Goal: Transaction & Acquisition: Purchase product/service

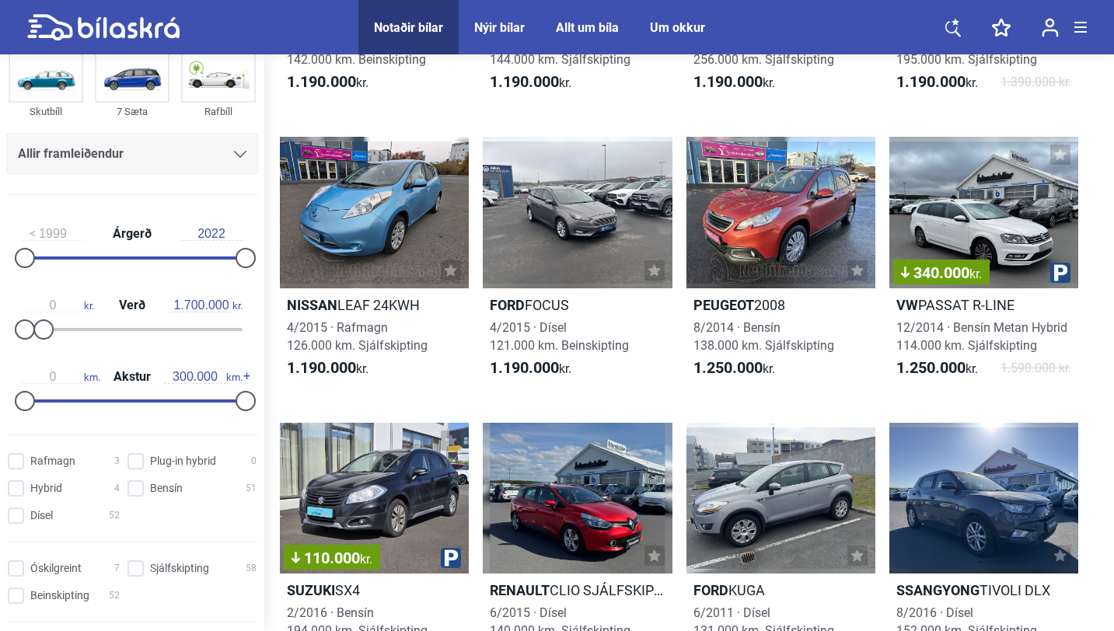
scroll to position [164, 0]
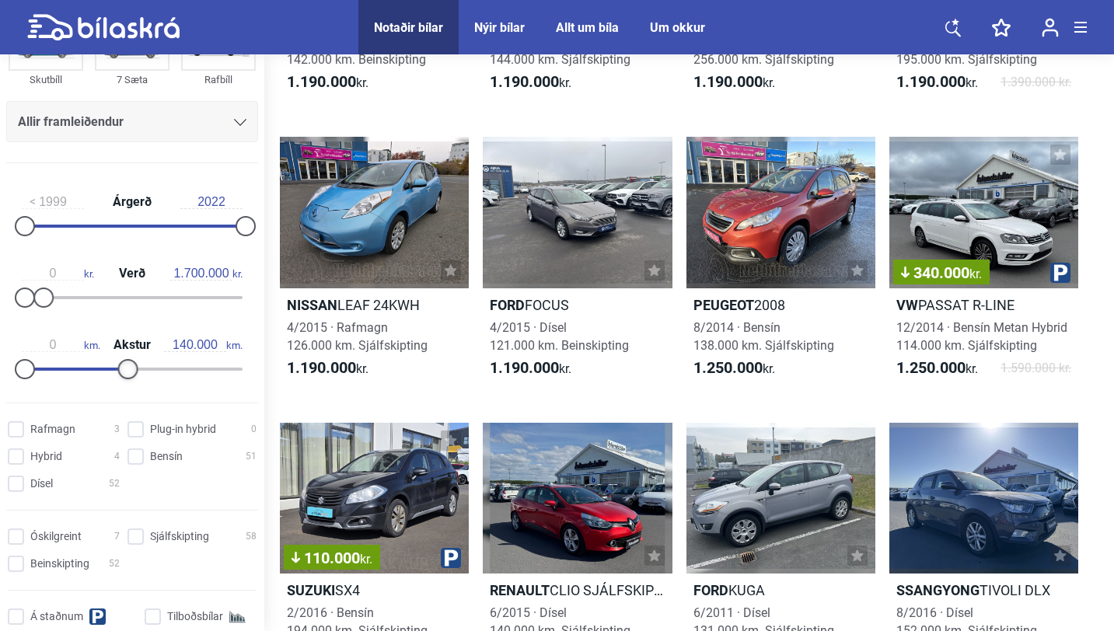
type input "150.000"
drag, startPoint x: 236, startPoint y: 373, endPoint x: 124, endPoint y: 366, distance: 111.4
click at [125, 366] on div at bounding box center [135, 369] width 20 height 20
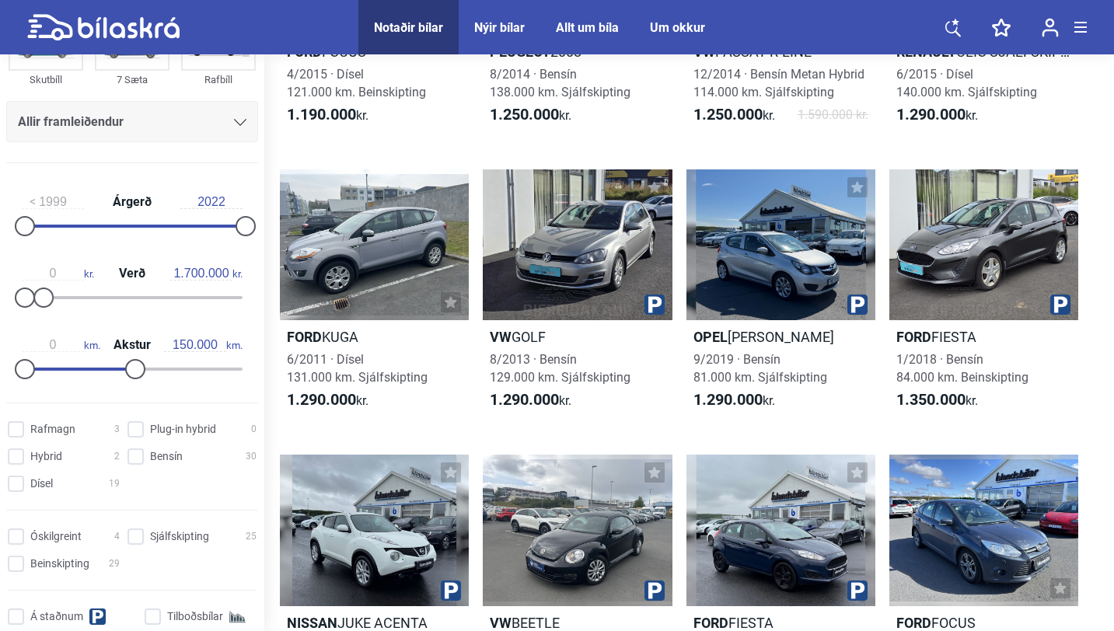
scroll to position [1724, 0]
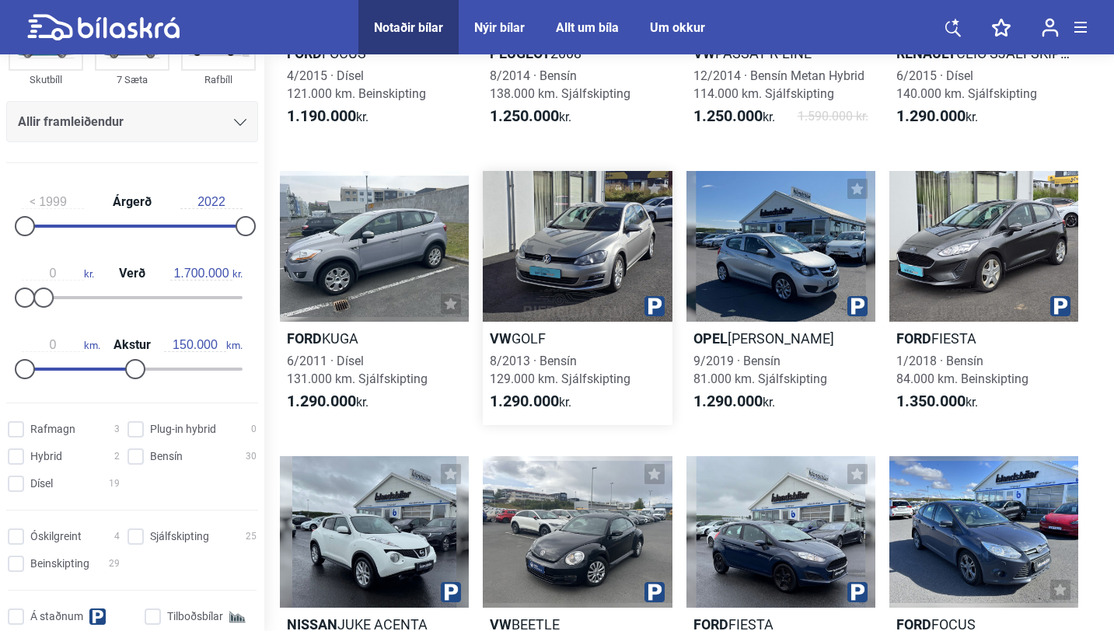
click at [509, 338] on h2 "VW GOLF" at bounding box center [577, 339] width 189 height 18
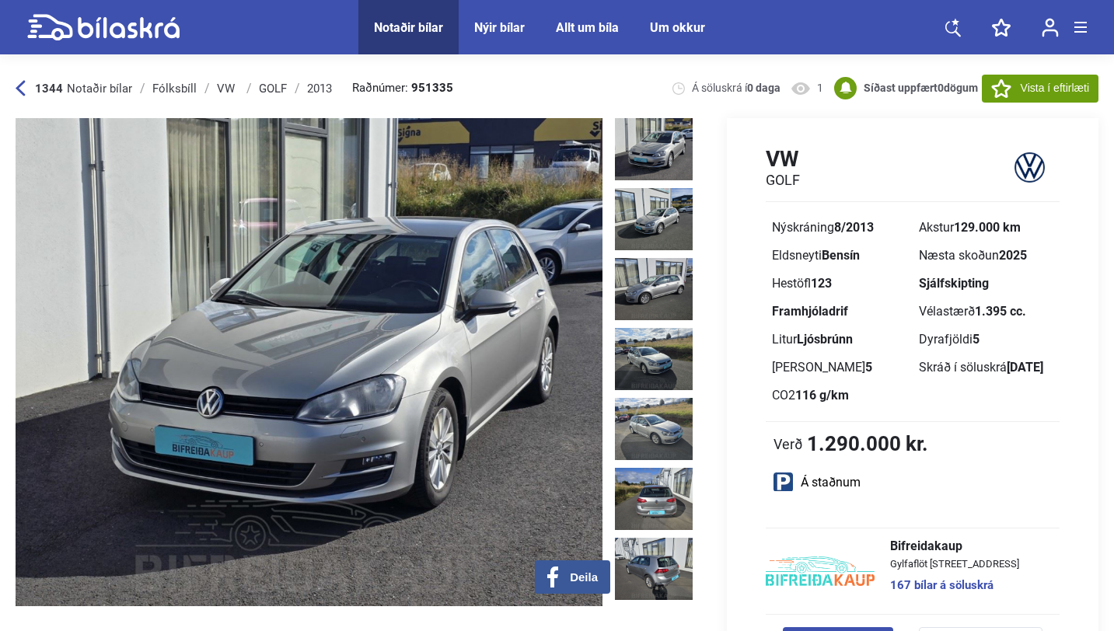
click at [652, 151] on img at bounding box center [654, 149] width 78 height 62
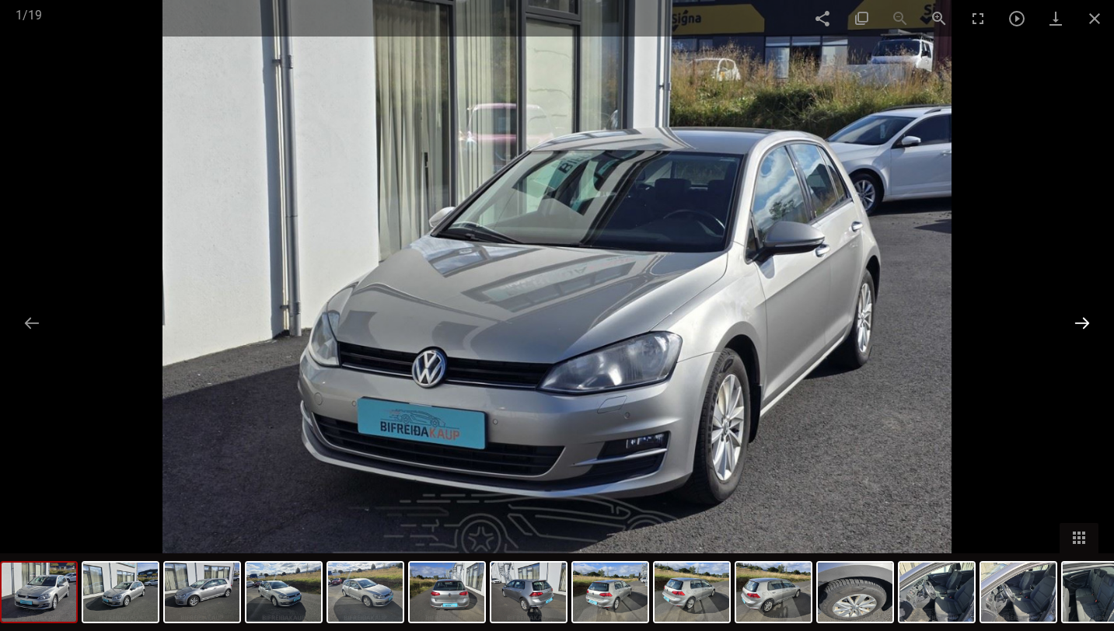
click at [1082, 319] on button at bounding box center [1082, 323] width 33 height 30
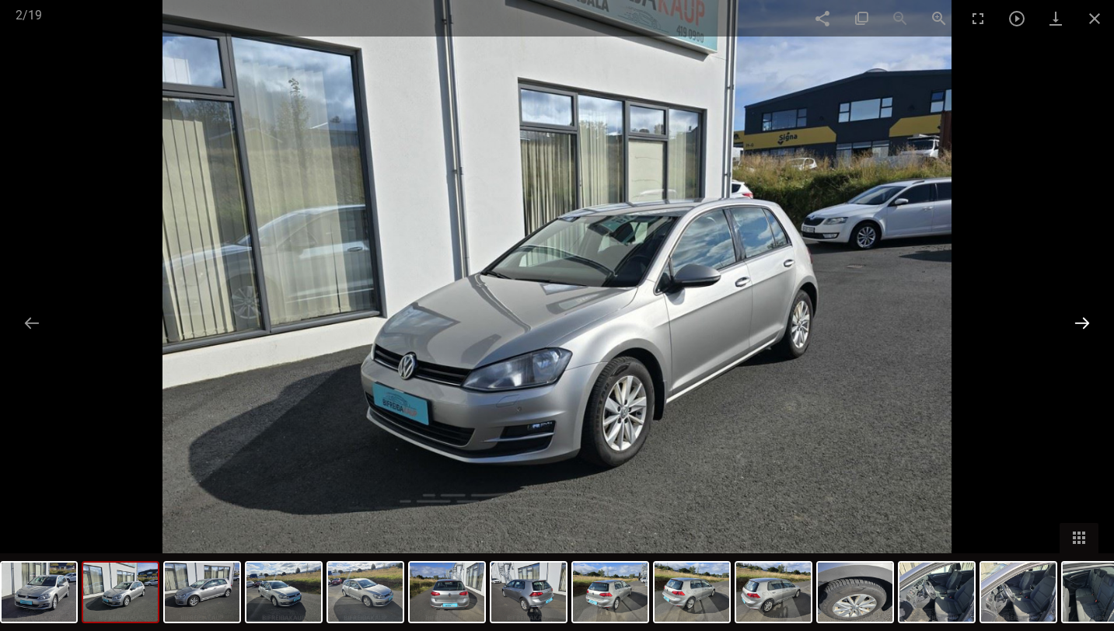
click at [1082, 319] on button at bounding box center [1082, 323] width 33 height 30
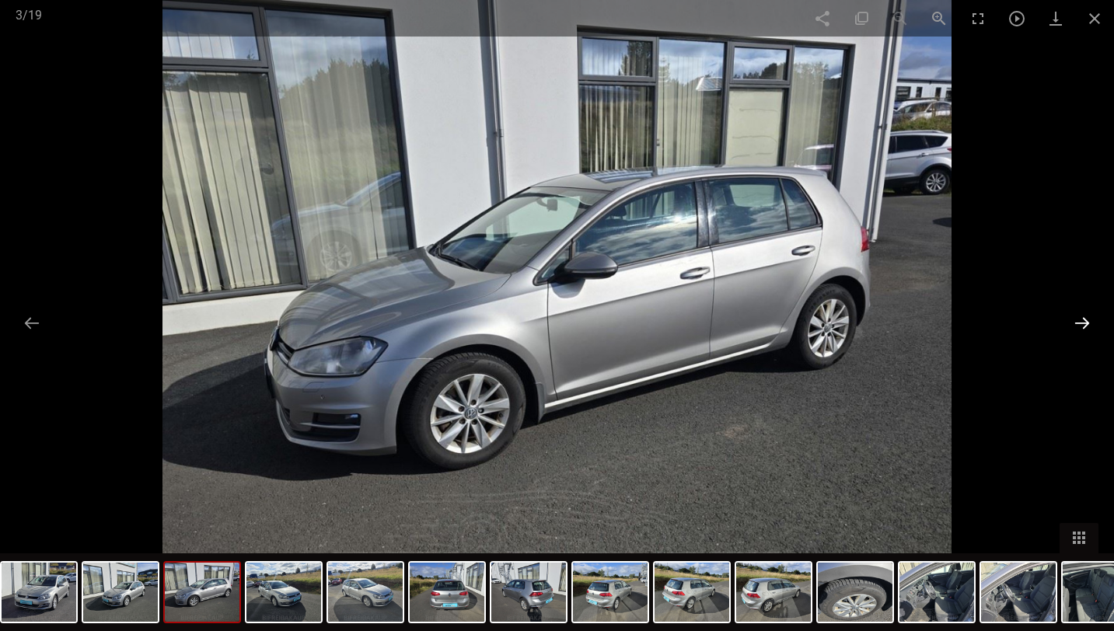
click at [1082, 319] on button at bounding box center [1082, 323] width 33 height 30
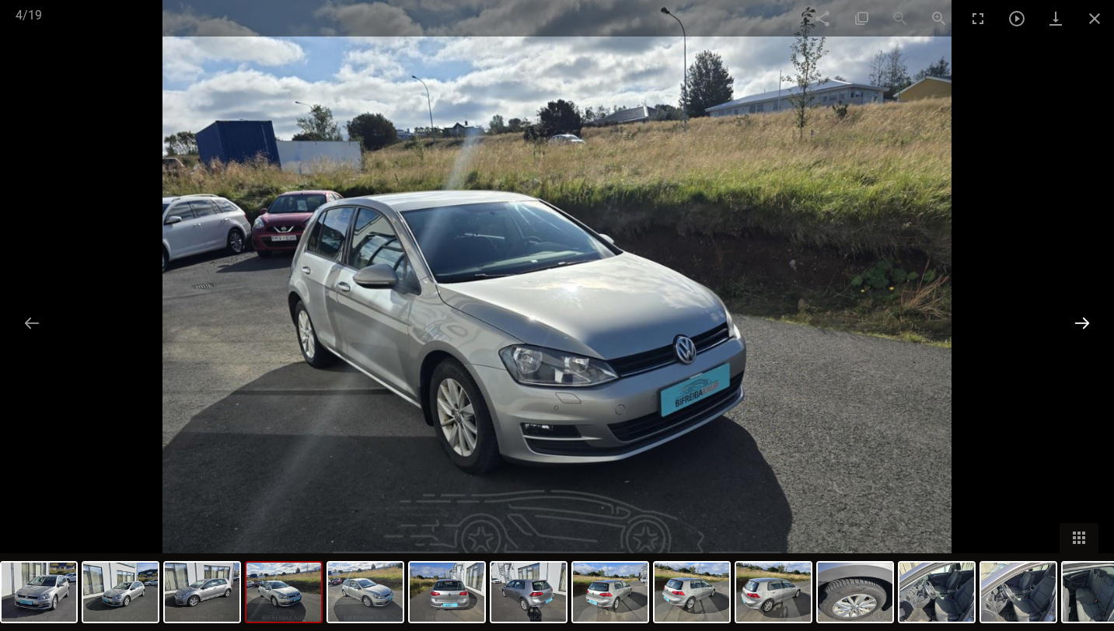
click at [1082, 319] on button at bounding box center [1082, 323] width 33 height 30
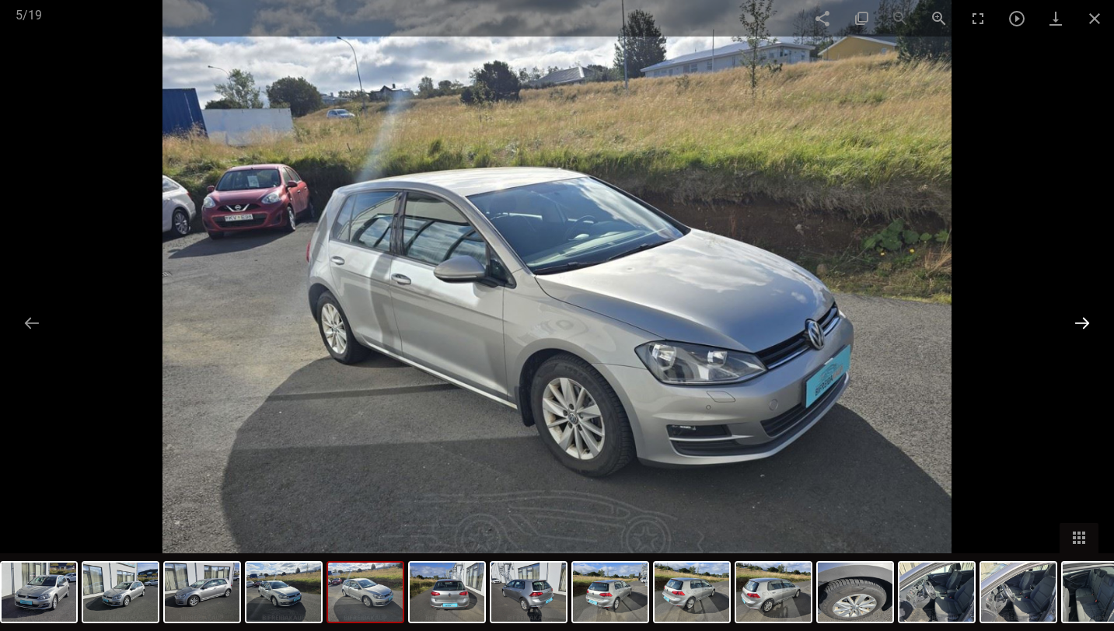
click at [1082, 319] on button at bounding box center [1082, 323] width 33 height 30
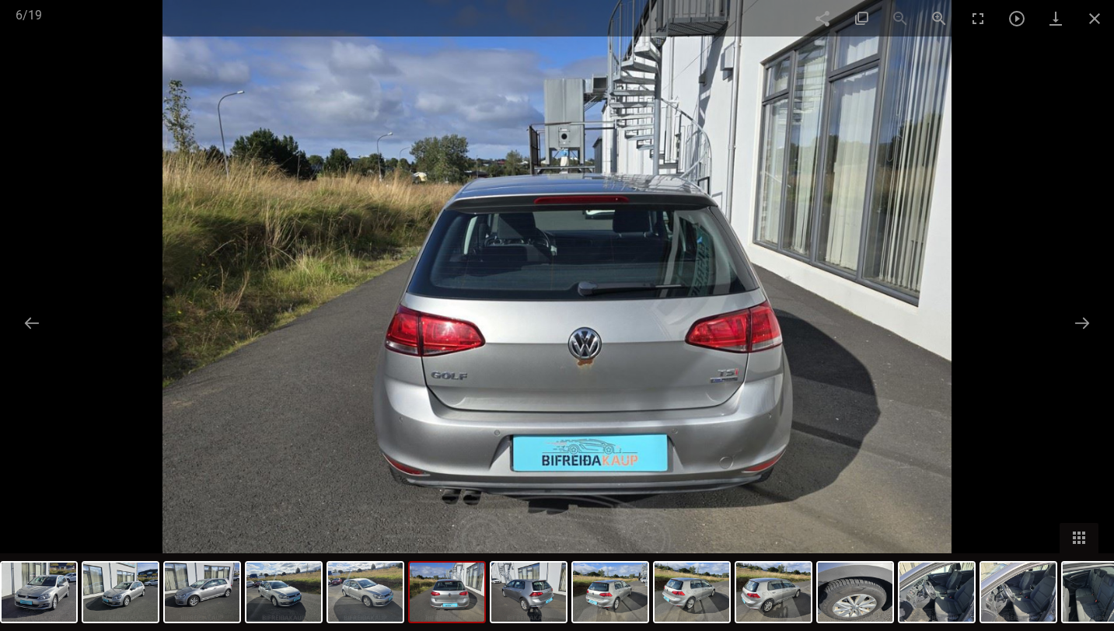
scroll to position [1724, 0]
type input "300.000"
click at [1096, 15] on span at bounding box center [1094, 18] width 39 height 37
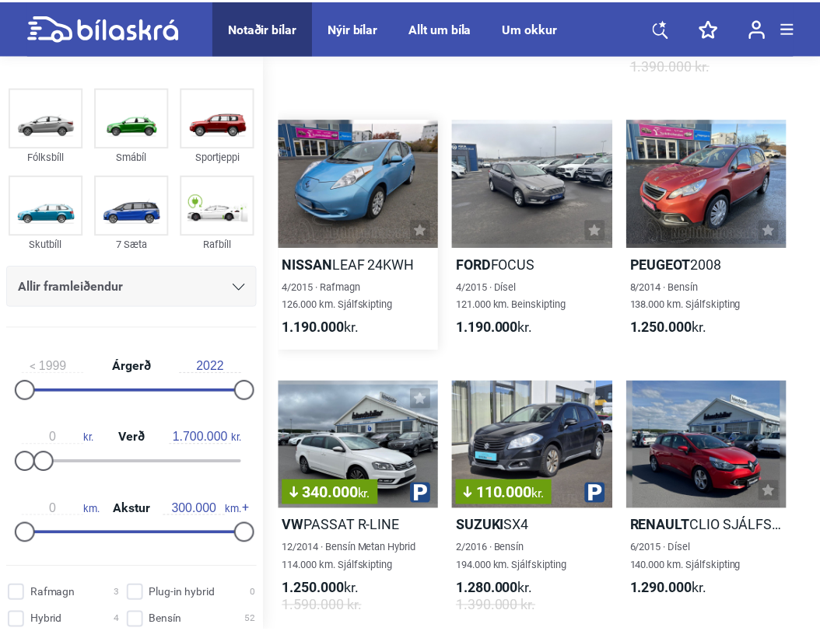
scroll to position [4274, 0]
